Goal: Task Accomplishment & Management: Complete application form

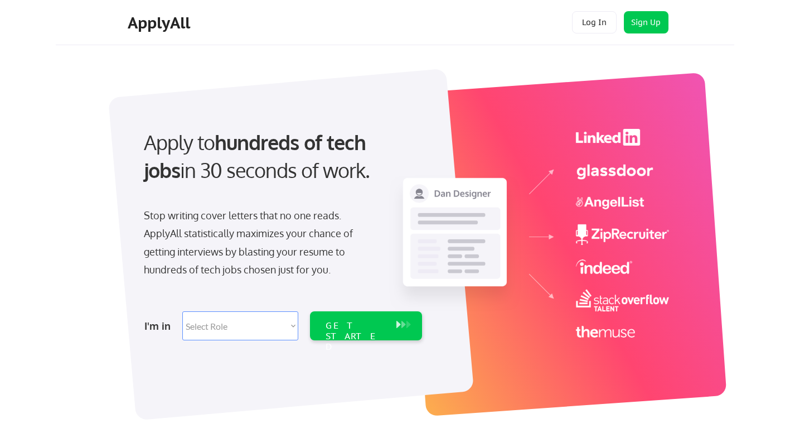
click at [220, 322] on select "Select Role Software Engineering Product Management Customer Success Sales UI/U…" at bounding box center [240, 325] width 116 height 29
select select ""sales""
click at [182, 311] on select "Select Role Software Engineering Product Management Customer Success Sales UI/U…" at bounding box center [240, 325] width 116 height 29
select select ""sales""
click at [327, 323] on div "GET STARTED" at bounding box center [356, 336] width 60 height 32
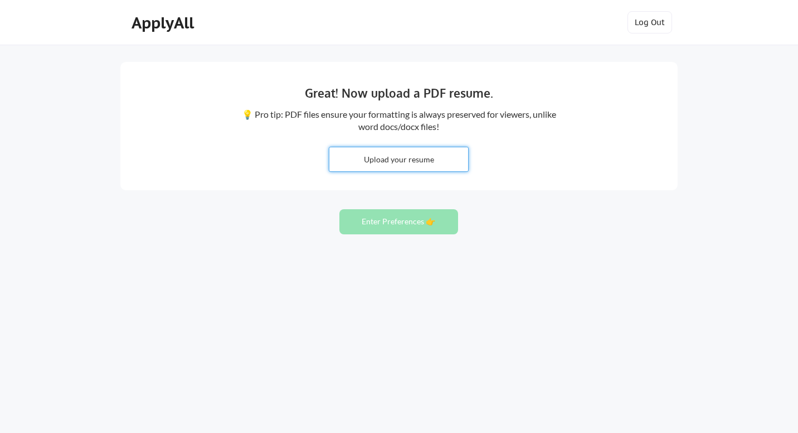
click at [402, 159] on input "file" at bounding box center [398, 159] width 139 height 24
type input "C:\fakepath\[PERSON_NAME] Rosado_Resume_2025.pdf"
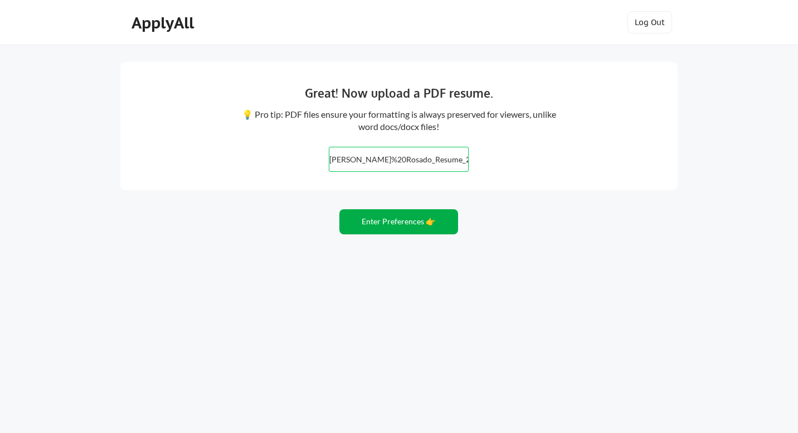
click at [398, 221] on button "Enter Preferences 👉" at bounding box center [398, 221] width 119 height 25
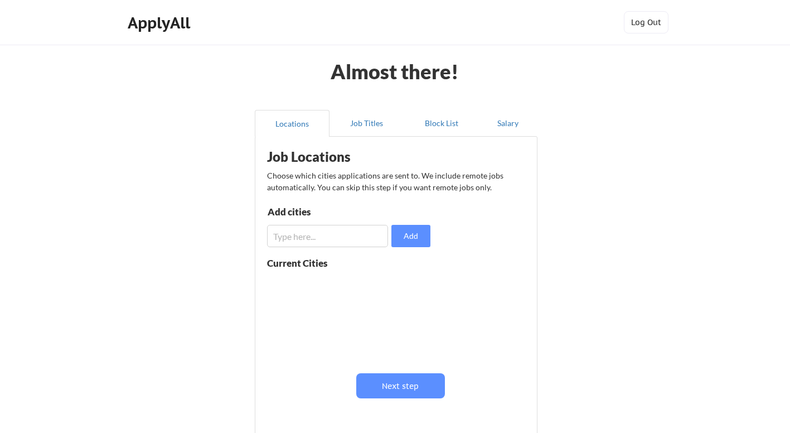
click at [323, 241] on input "input" at bounding box center [327, 236] width 121 height 22
type input "Remote Work"
click at [412, 234] on button "Add" at bounding box center [410, 236] width 39 height 22
click at [411, 381] on button "Next step" at bounding box center [400, 385] width 89 height 25
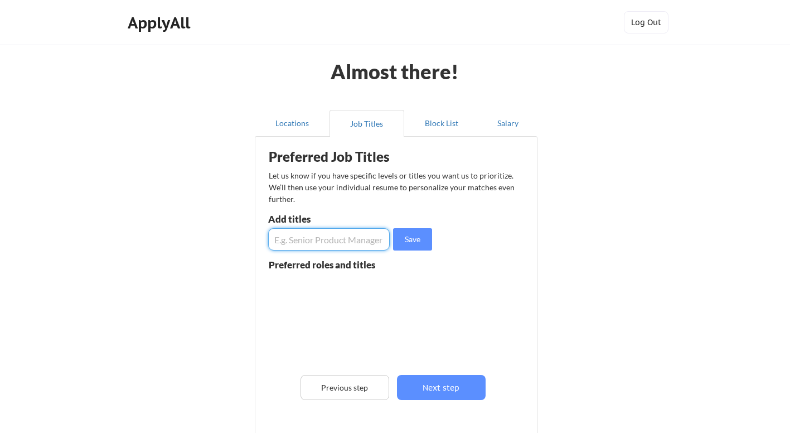
click at [290, 234] on input "input" at bounding box center [329, 239] width 122 height 22
type input "Customer Success Manager"
click at [416, 238] on button "Save" at bounding box center [412, 239] width 39 height 22
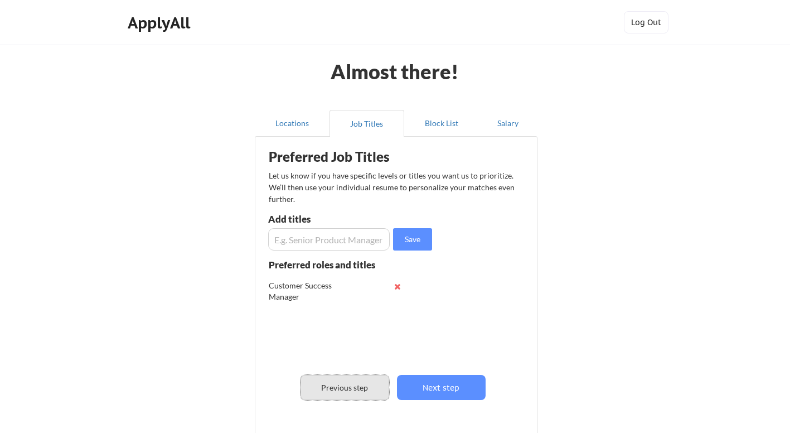
click at [331, 381] on button "Previous step" at bounding box center [344, 387] width 89 height 25
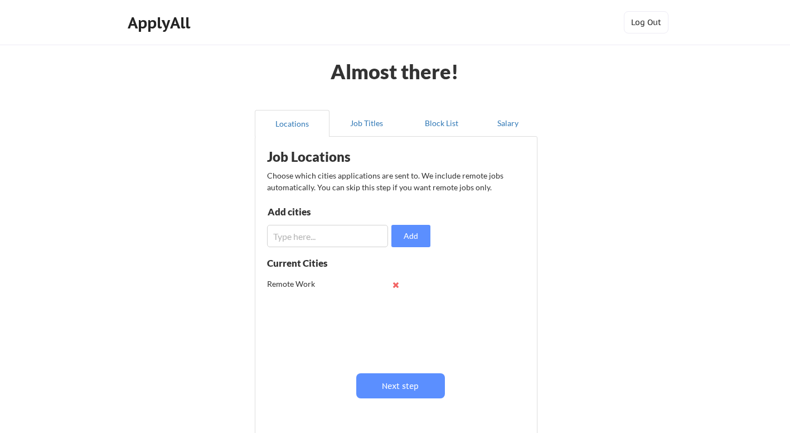
click at [332, 239] on input "input" at bounding box center [327, 236] width 121 height 22
type input "R"
type input "Work from Home"
click at [415, 232] on button "Add" at bounding box center [410, 236] width 39 height 22
click at [296, 234] on input "input" at bounding box center [327, 236] width 121 height 22
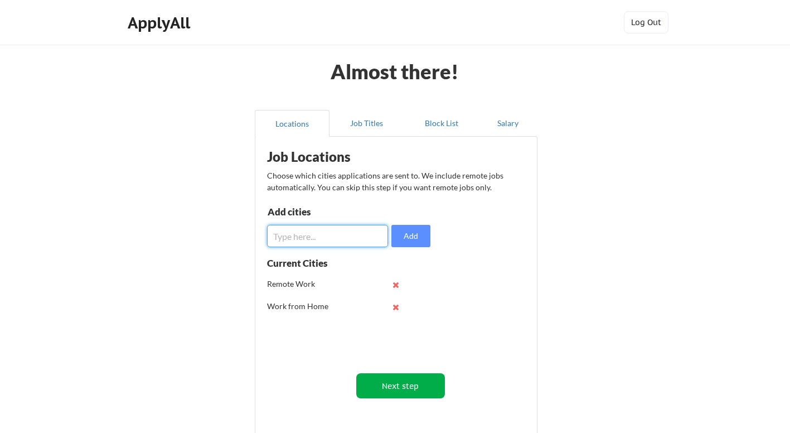
click at [409, 385] on button "Next step" at bounding box center [400, 385] width 89 height 25
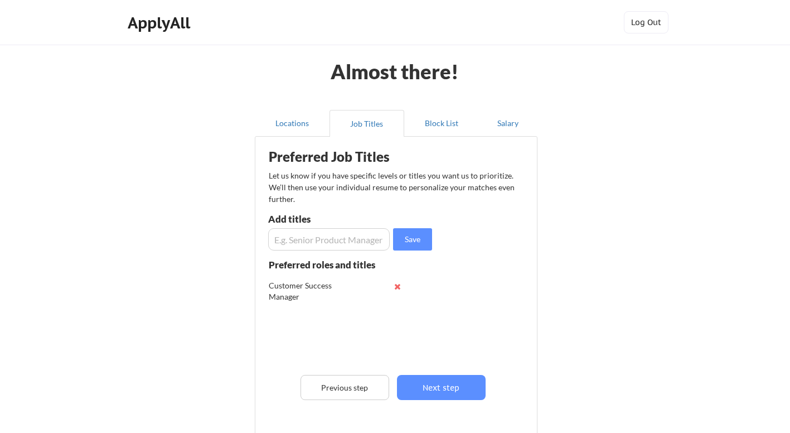
click at [312, 238] on input "input" at bounding box center [329, 239] width 122 height 22
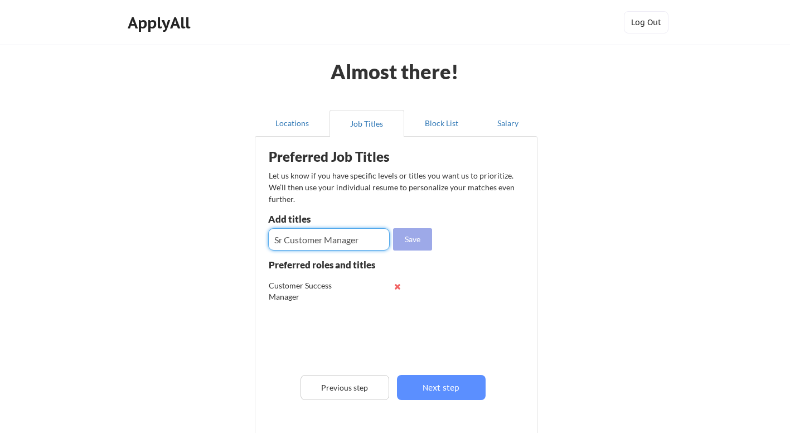
type input "Sr Customer Manager"
click at [412, 237] on button "Save" at bounding box center [412, 239] width 39 height 22
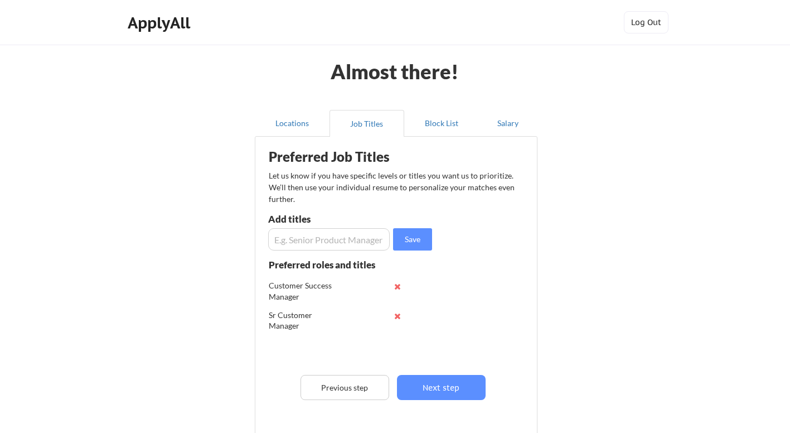
click at [332, 237] on input "input" at bounding box center [329, 239] width 122 height 22
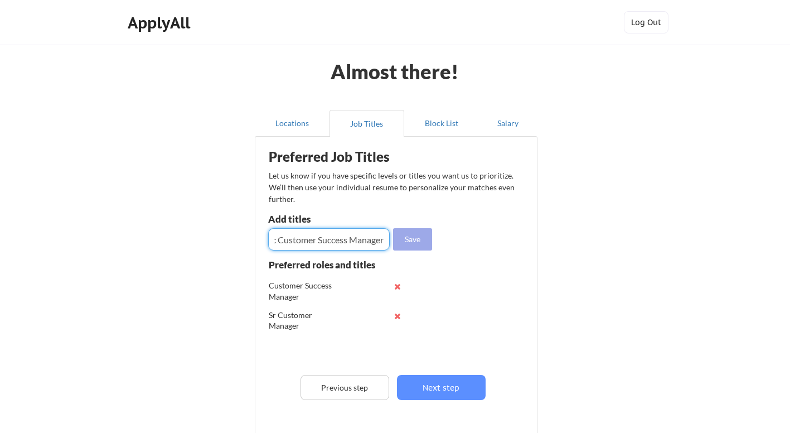
type input "Strategic Customer Success Manager"
click at [410, 240] on button "Save" at bounding box center [412, 239] width 39 height 22
click at [284, 236] on input "input" at bounding box center [329, 239] width 122 height 22
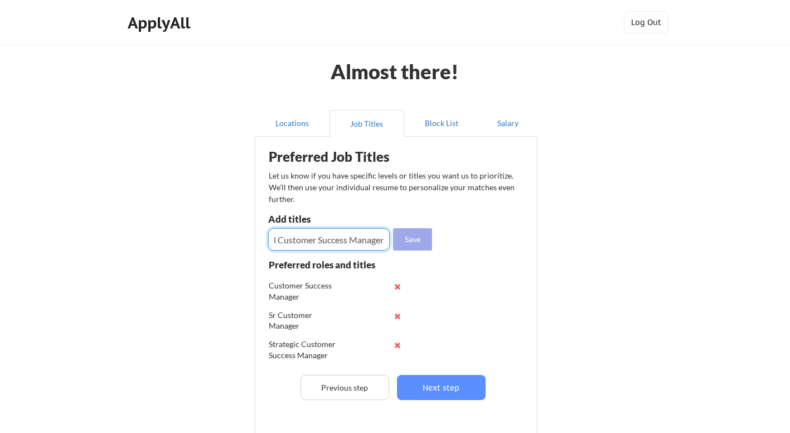
type input "Principal Customer Success Manager"
click at [412, 239] on button "Save" at bounding box center [412, 239] width 39 height 22
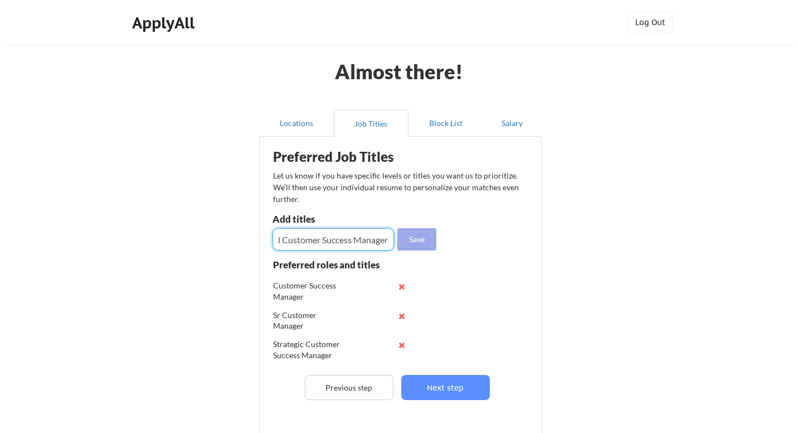
scroll to position [0, 0]
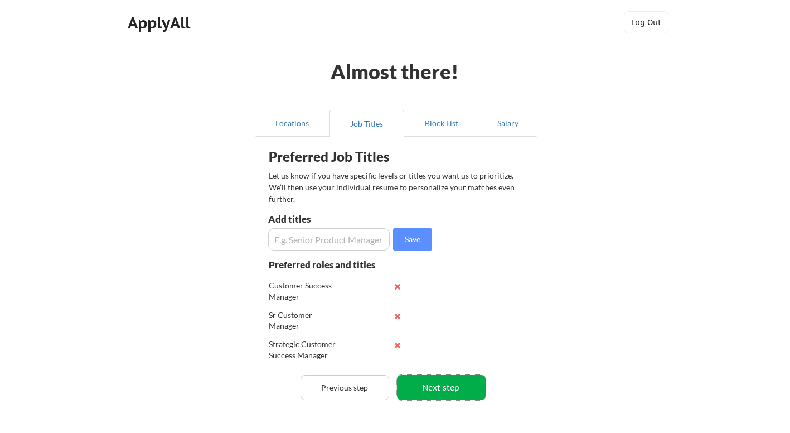
click at [438, 382] on button "Next step" at bounding box center [441, 387] width 89 height 25
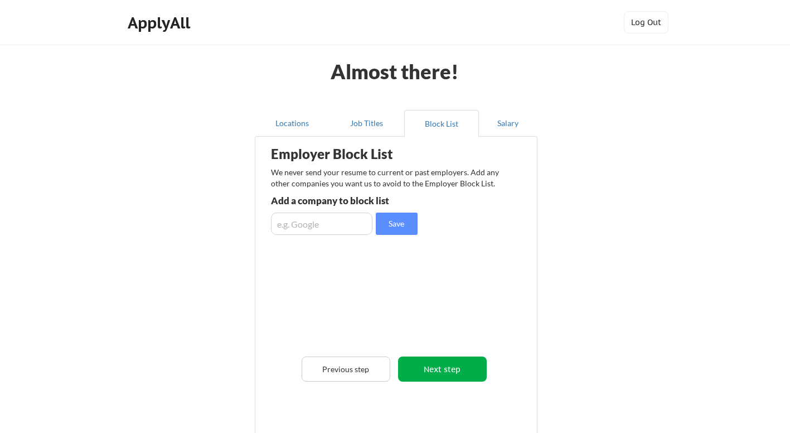
click at [436, 368] on button "Next step" at bounding box center [442, 368] width 89 height 25
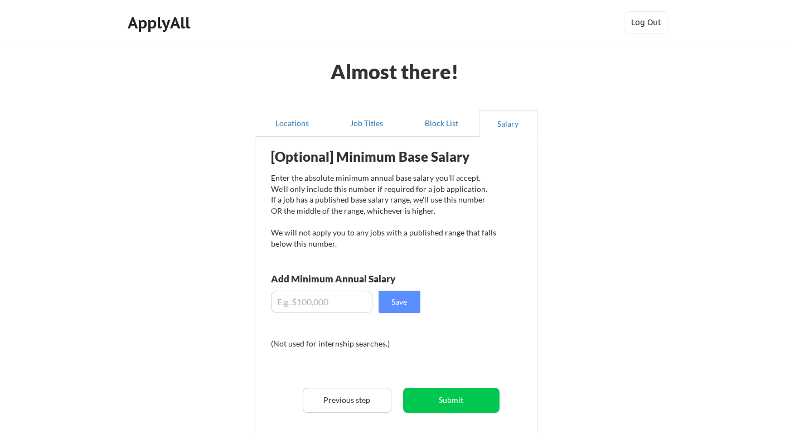
click at [314, 301] on input "input" at bounding box center [321, 301] width 101 height 22
click at [399, 299] on button "Save" at bounding box center [399, 301] width 42 height 22
click at [291, 300] on input "input" at bounding box center [321, 301] width 101 height 22
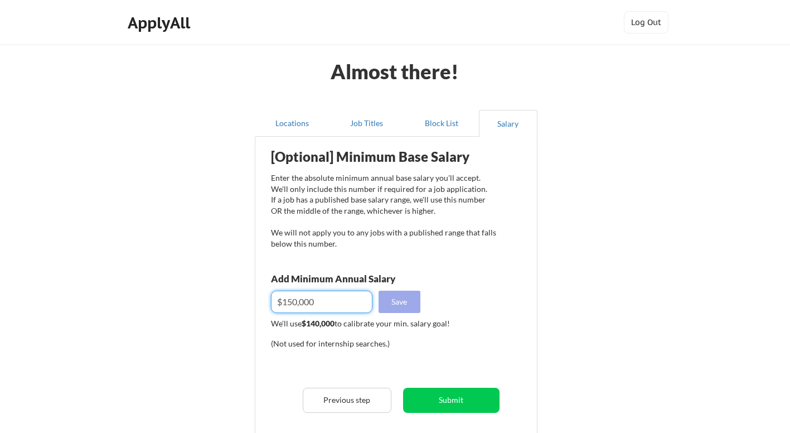
type input "$150,000"
click at [402, 293] on button "Save" at bounding box center [399, 301] width 42 height 22
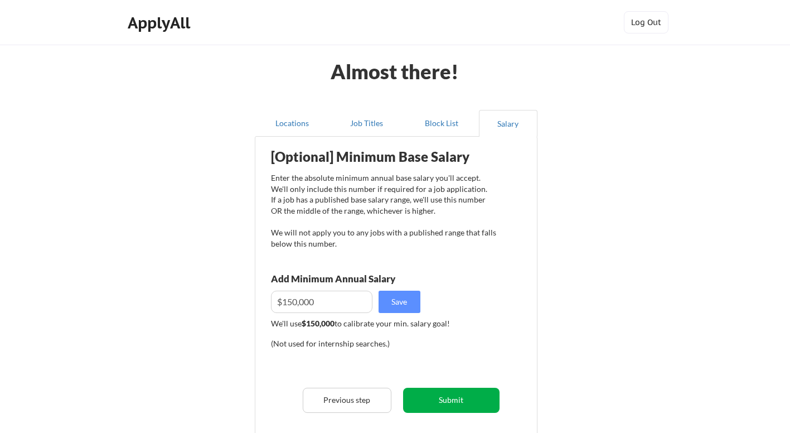
click at [454, 402] on button "Submit" at bounding box center [451, 399] width 96 height 25
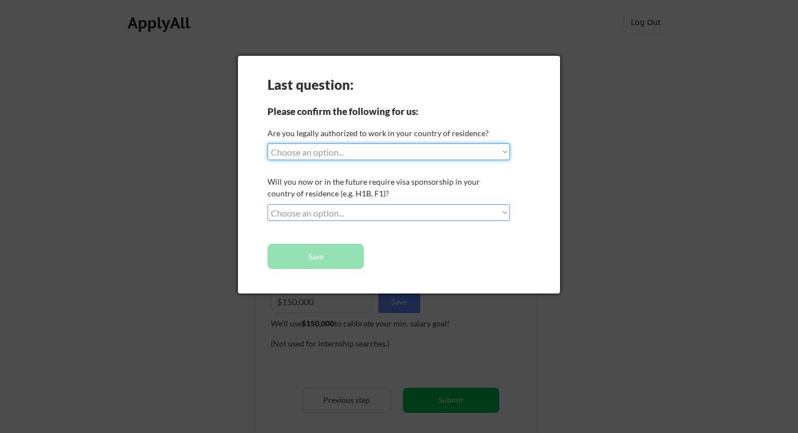
click at [502, 153] on select "Choose an option... Yes, I am a US Citizen Yes, I am a Canadian Citizen Yes, I …" at bounding box center [389, 151] width 242 height 17
select select ""yes__i_am_a_us_citizen""
click at [268, 143] on select "Choose an option... Yes, I am a US Citizen Yes, I am a Canadian Citizen Yes, I …" at bounding box center [389, 151] width 242 height 17
click at [497, 211] on select "Choose an option... No, I will not need sponsorship Yes, I will need sponsorship" at bounding box center [389, 212] width 242 height 17
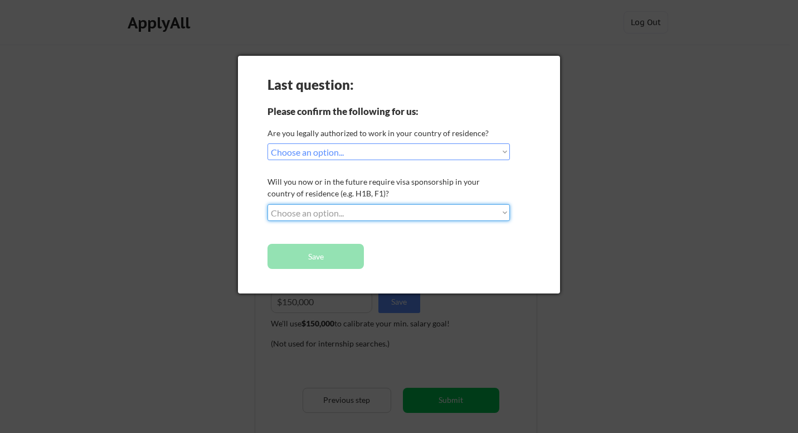
select select ""no__i_will_not_need_sponsorship""
click at [268, 204] on select "Choose an option... No, I will not need sponsorship Yes, I will need sponsorship" at bounding box center [389, 212] width 242 height 17
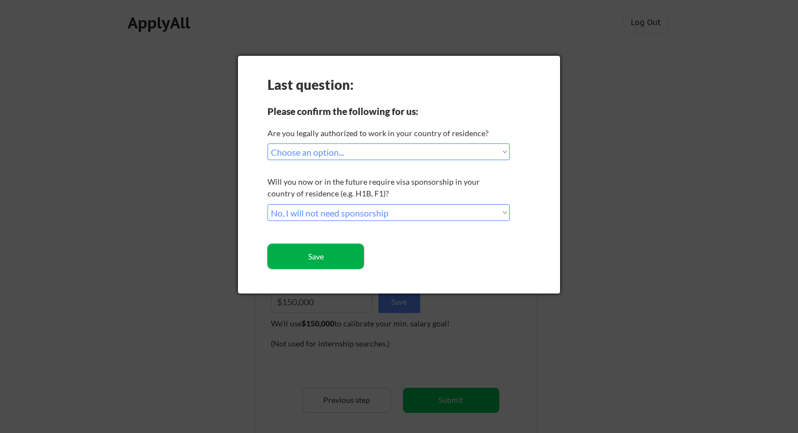
click at [317, 255] on button "Save" at bounding box center [316, 256] width 96 height 25
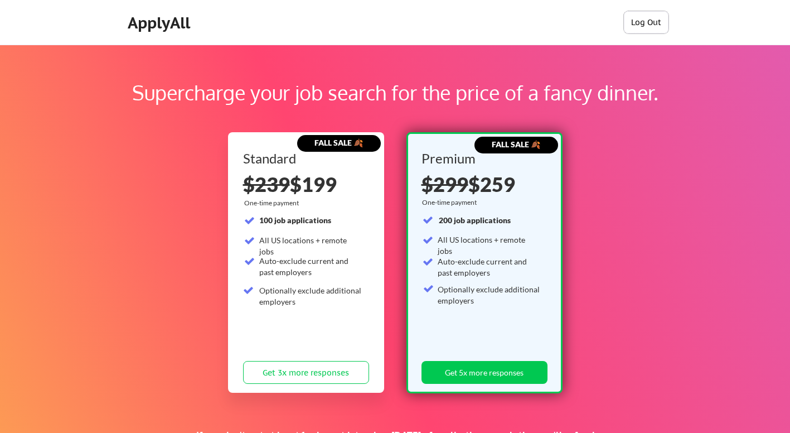
click at [645, 24] on button "Log Out" at bounding box center [646, 22] width 45 height 22
